Goal: Find specific page/section

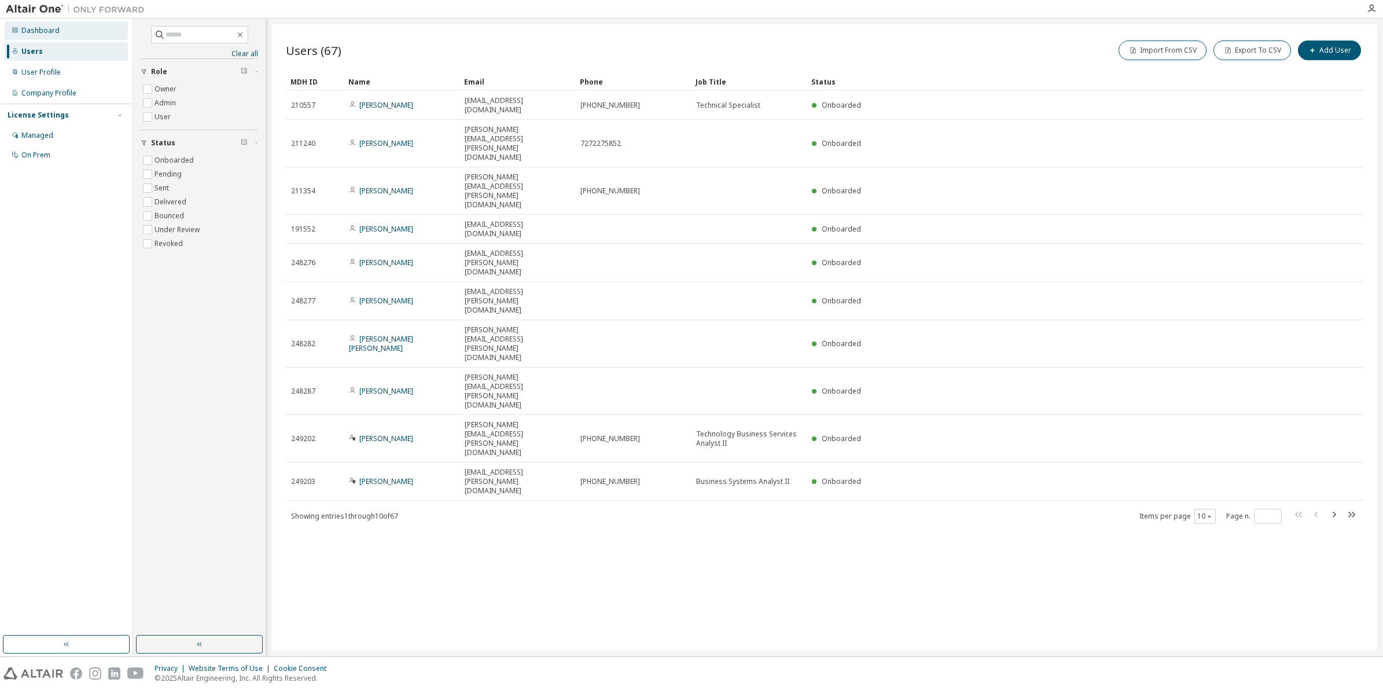
click at [50, 36] on div "Dashboard" at bounding box center [66, 30] width 123 height 19
